Goal: Manage account settings

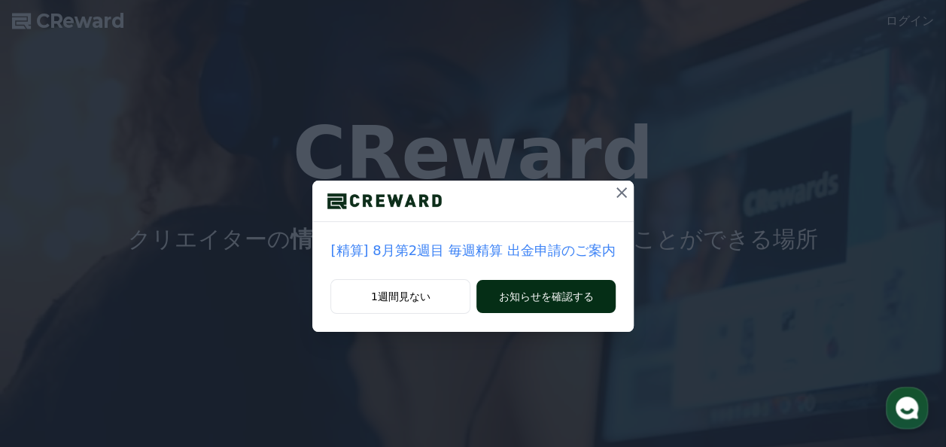
click at [543, 298] on button "お知らせを確認する" at bounding box center [545, 296] width 138 height 33
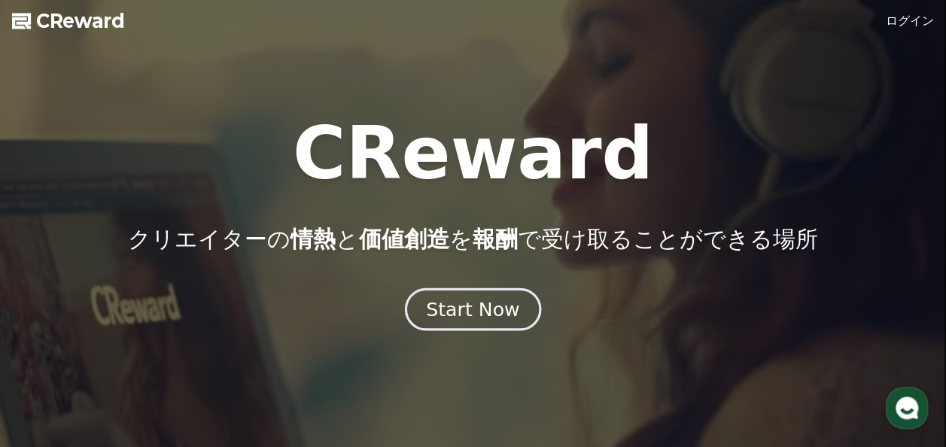
click at [512, 311] on div "Start Now" at bounding box center [472, 309] width 93 height 26
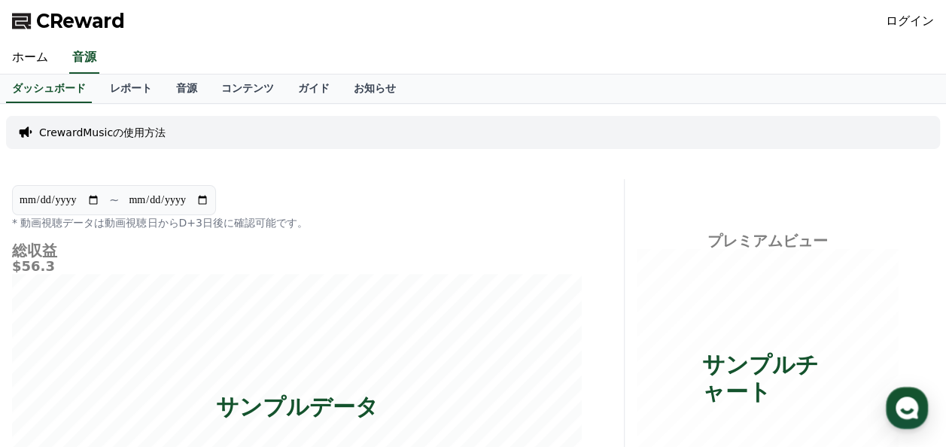
click at [915, 17] on link "ログイン" at bounding box center [909, 21] width 48 height 18
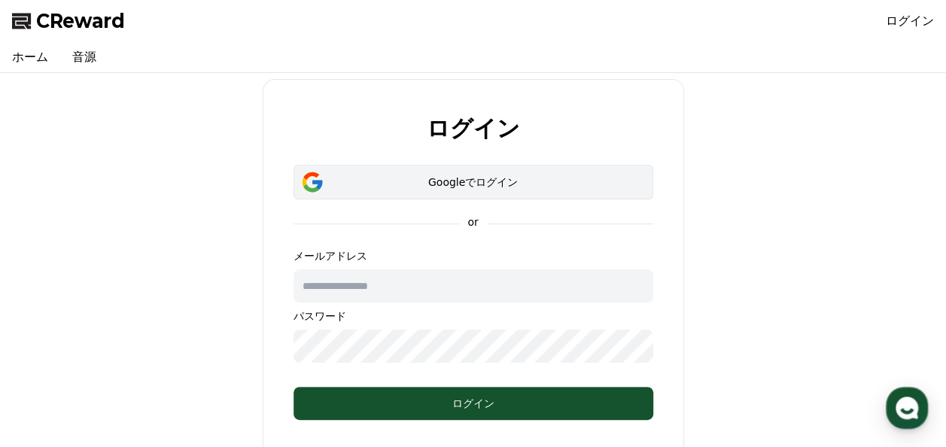
click at [503, 185] on div "Googleでログイン" at bounding box center [473, 182] width 316 height 15
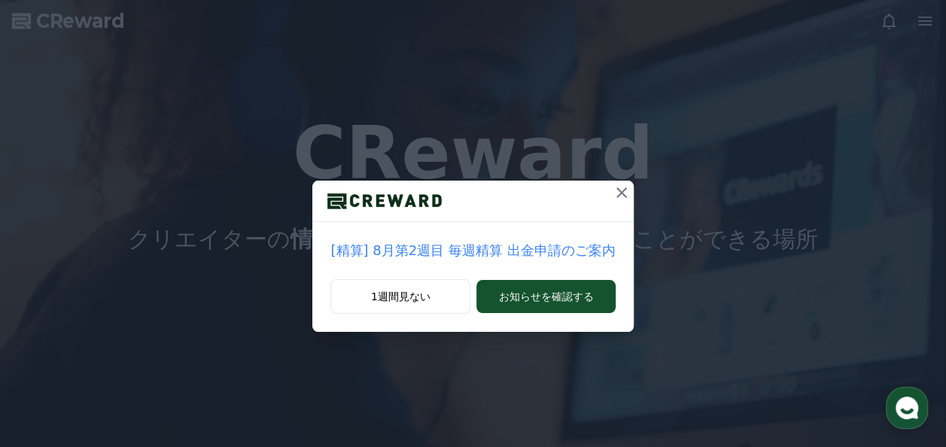
click at [614, 196] on icon at bounding box center [621, 193] width 18 height 18
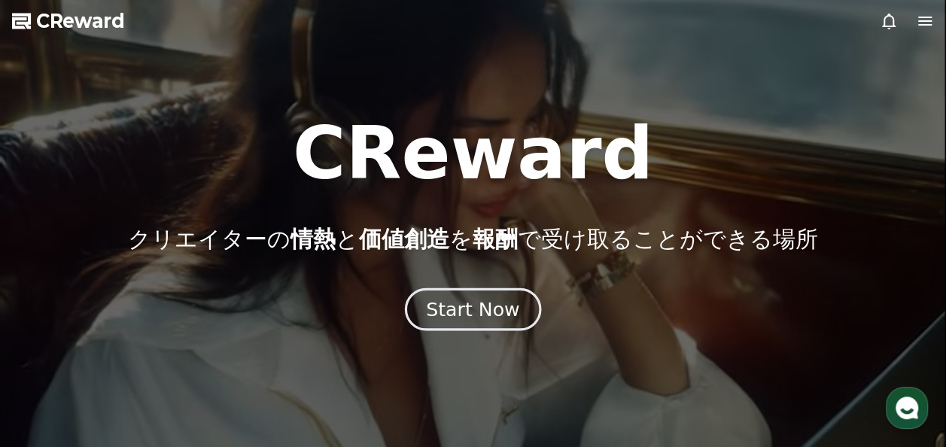
click at [478, 299] on div "Start Now" at bounding box center [472, 309] width 93 height 26
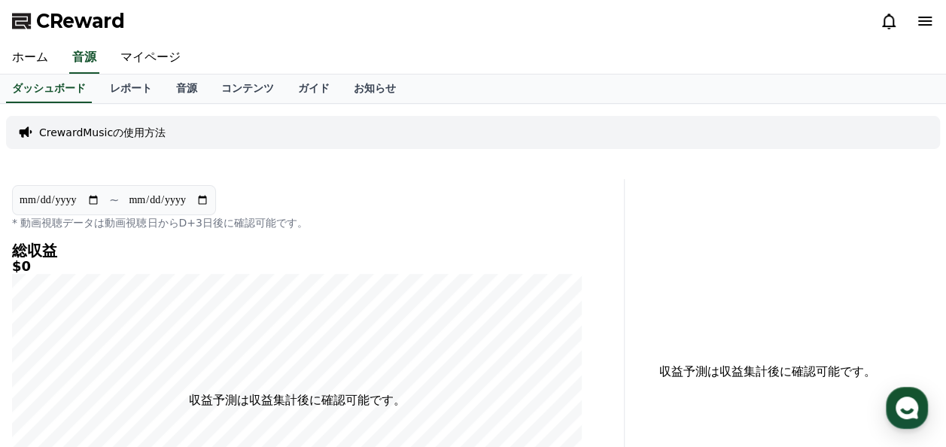
click at [130, 131] on p "CrewardMusicの使用方法" at bounding box center [102, 132] width 126 height 15
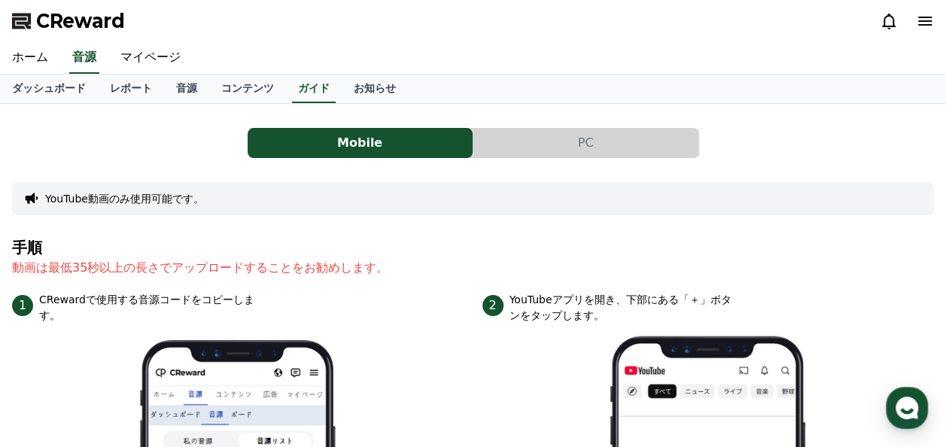
click at [537, 139] on button "PC" at bounding box center [585, 143] width 225 height 30
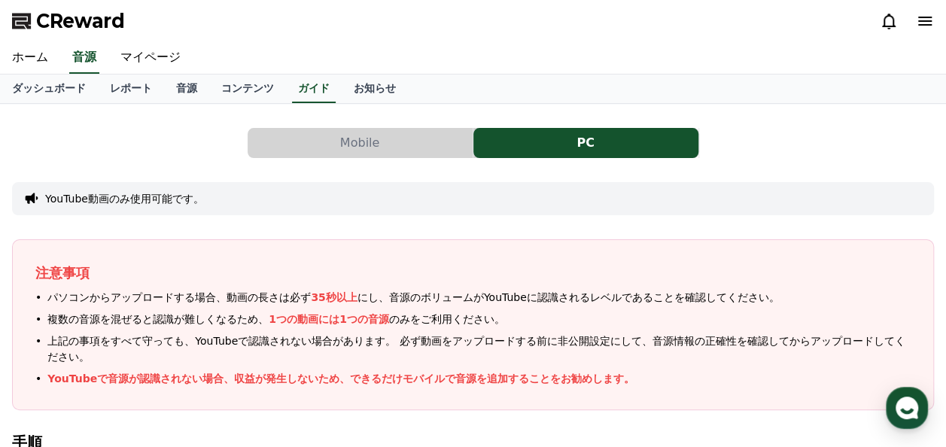
click at [423, 133] on button "Mobile" at bounding box center [359, 143] width 225 height 30
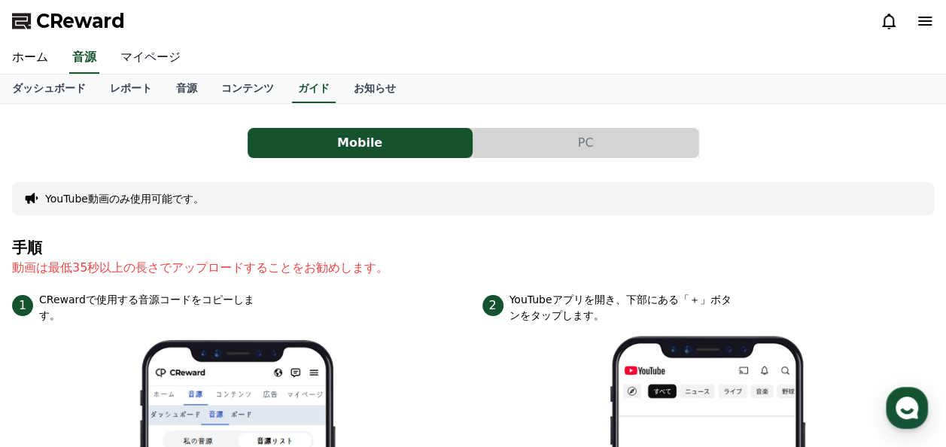
click at [122, 53] on link "マイページ" at bounding box center [150, 58] width 84 height 32
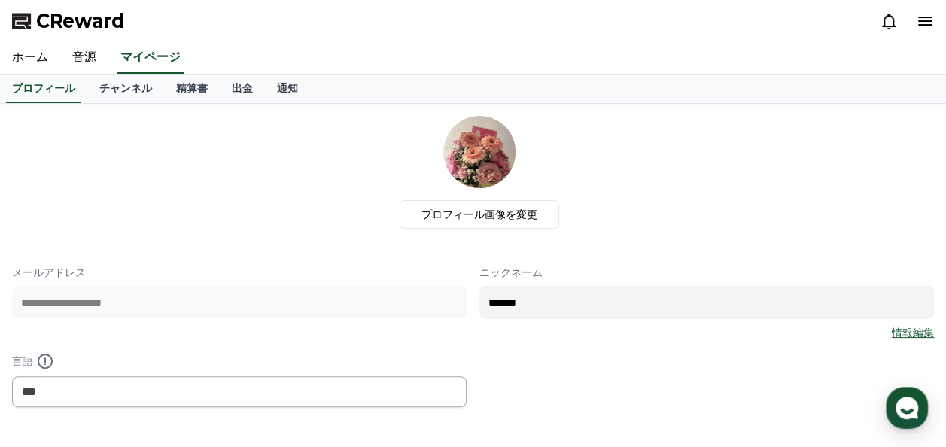
drag, startPoint x: 552, startPoint y: 296, endPoint x: 468, endPoint y: 299, distance: 84.3
click at [468, 299] on div "**********" at bounding box center [472, 336] width 921 height 142
type input "*"
type input "****"
click at [496, 216] on label "プロフィール画像を変更" at bounding box center [478, 214] width 159 height 29
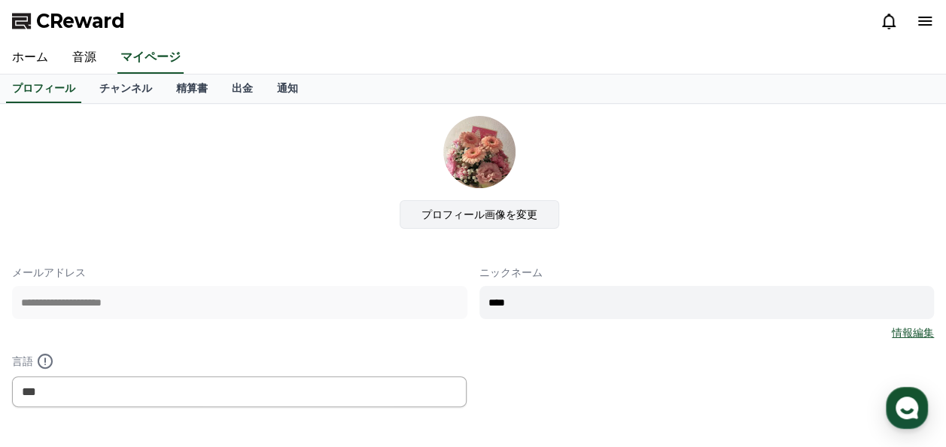
click at [0, 0] on input "プロフィール画像を変更" at bounding box center [0, 0] width 0 height 0
click at [90, 89] on link "チャンネル" at bounding box center [125, 88] width 77 height 29
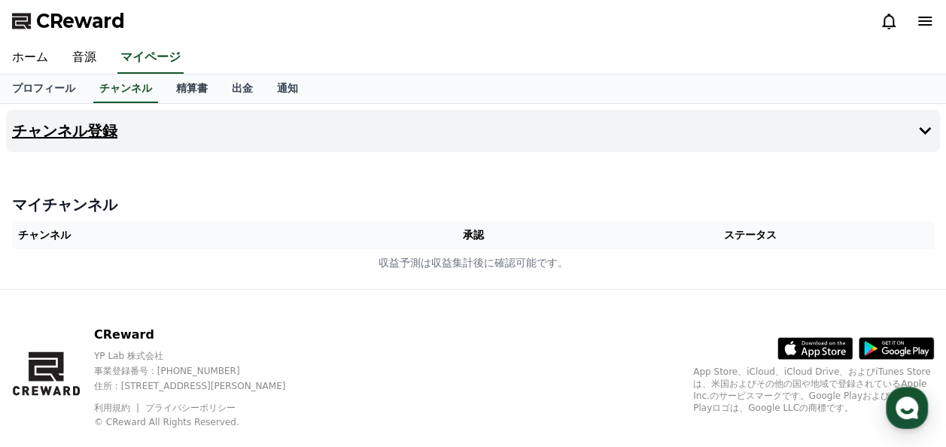
click at [931, 132] on icon at bounding box center [924, 131] width 18 height 18
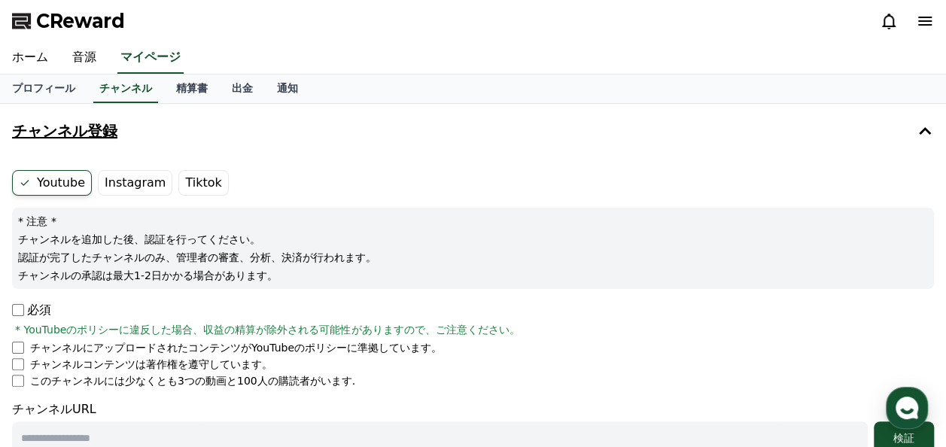
click at [557, 138] on button "チャンネル登録" at bounding box center [473, 131] width 934 height 42
